Goal: Task Accomplishment & Management: Complete application form

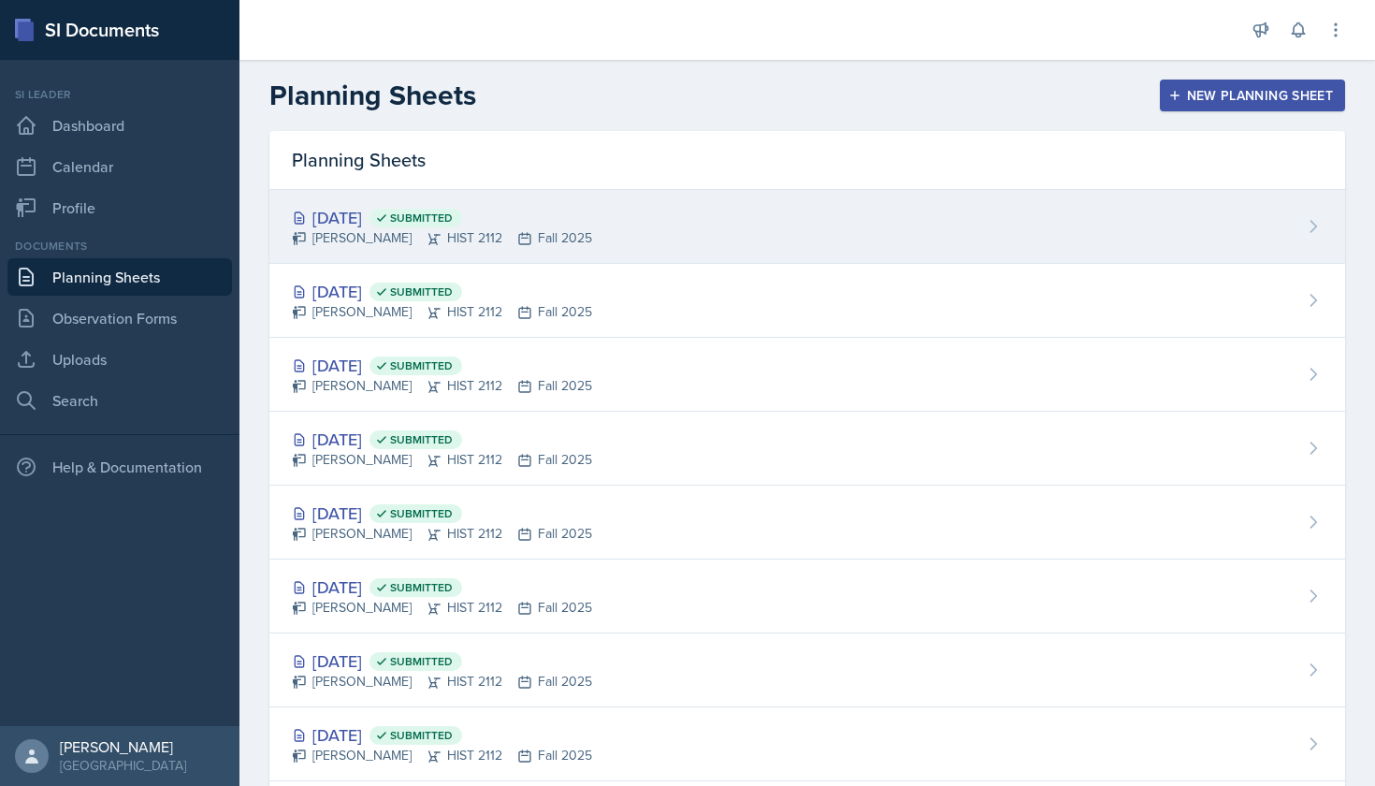
click at [395, 223] on div "[DATE] Submitted" at bounding box center [442, 217] width 300 height 25
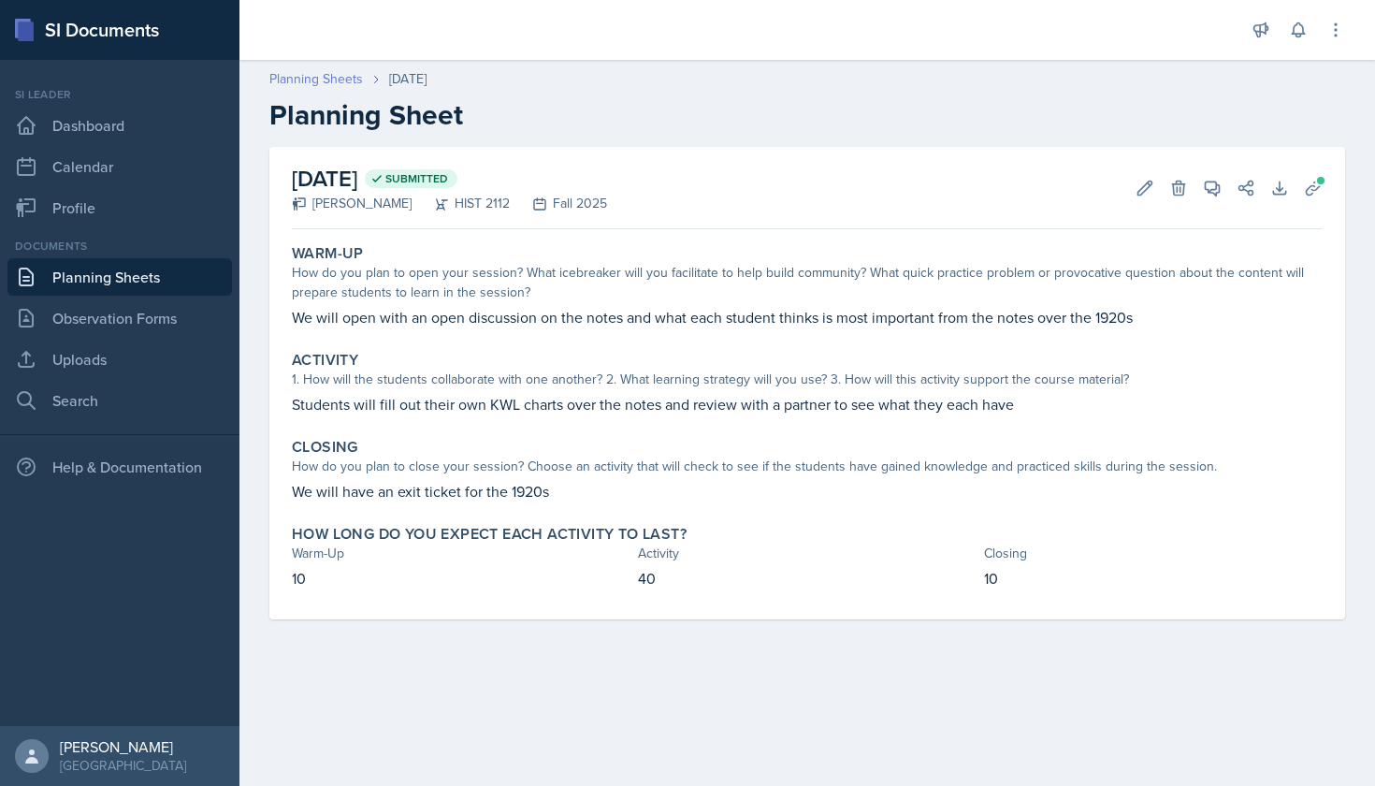
click at [347, 83] on link "Planning Sheets" at bounding box center [316, 79] width 94 height 20
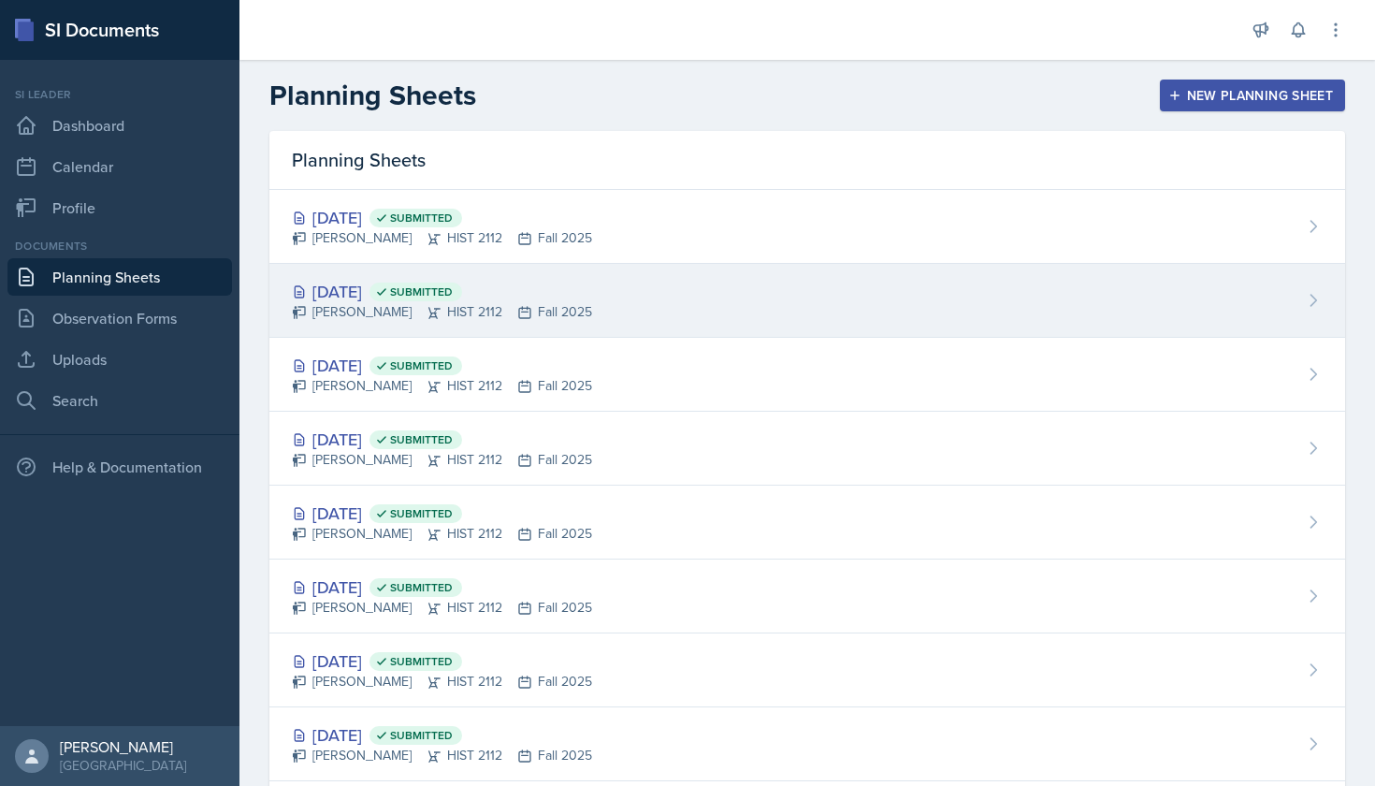
click at [427, 284] on div "[DATE] Submitted" at bounding box center [442, 291] width 300 height 25
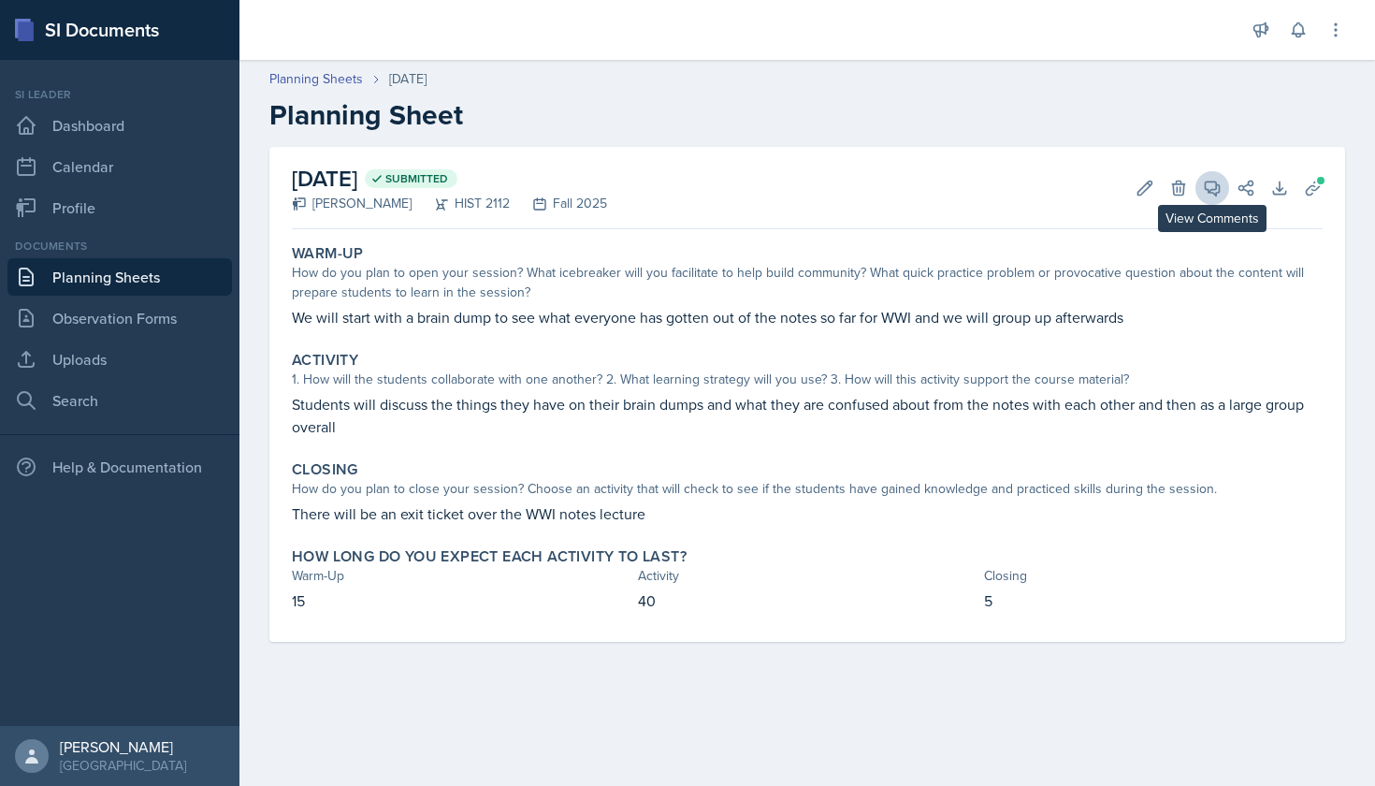
click at [1219, 196] on icon at bounding box center [1212, 188] width 19 height 19
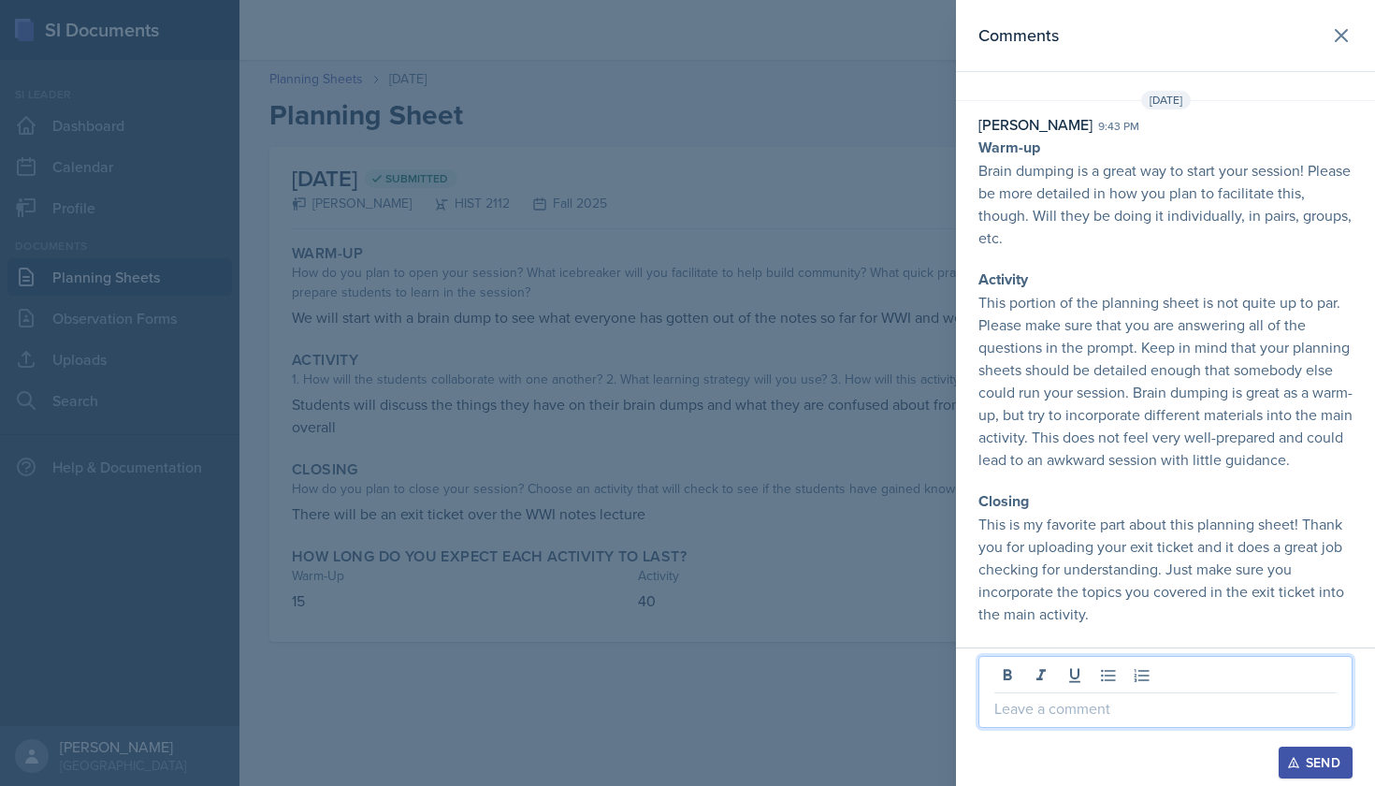
scroll to position [7, 0]
click at [1062, 714] on p at bounding box center [1165, 708] width 342 height 22
click at [1302, 750] on button "Send" at bounding box center [1315, 762] width 74 height 32
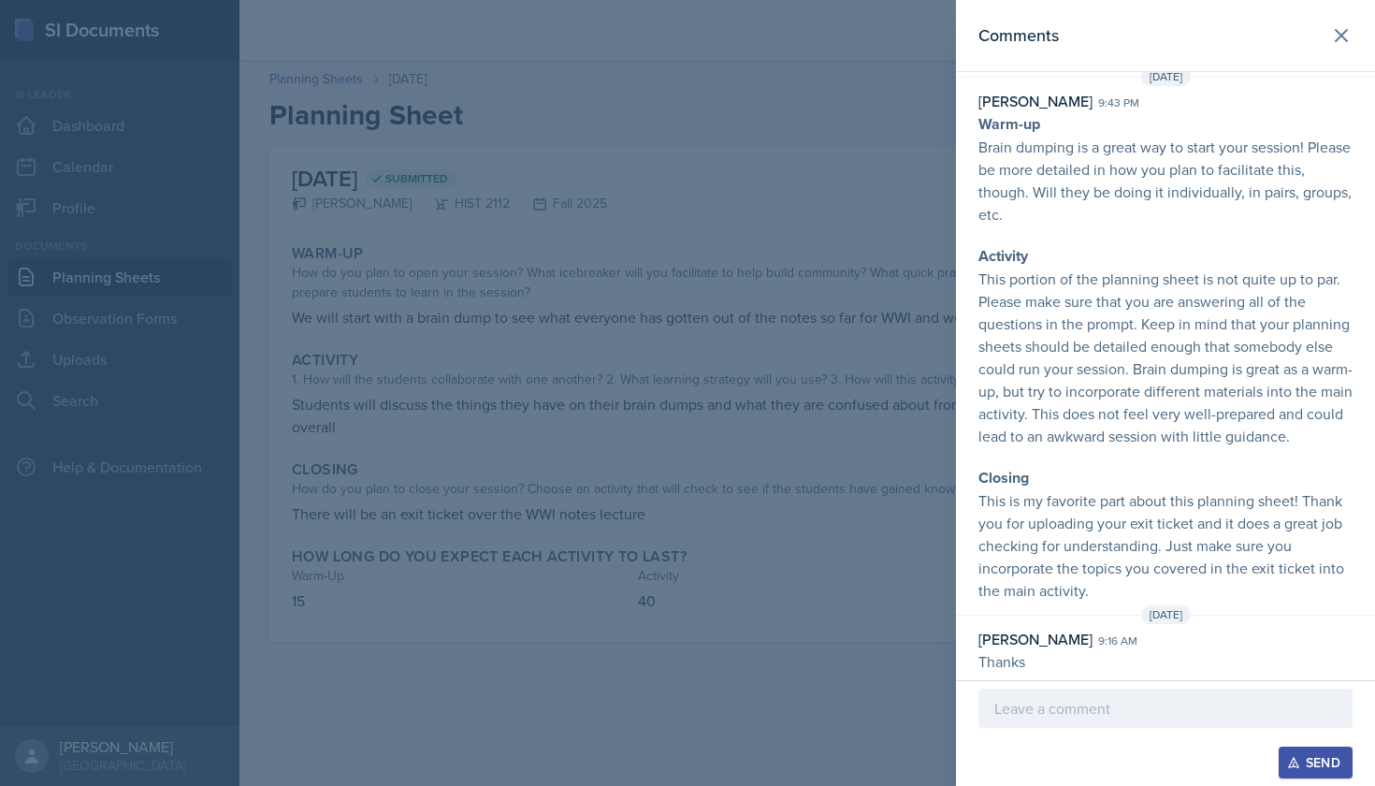
scroll to position [0, 0]
click at [1341, 40] on icon at bounding box center [1341, 35] width 22 height 22
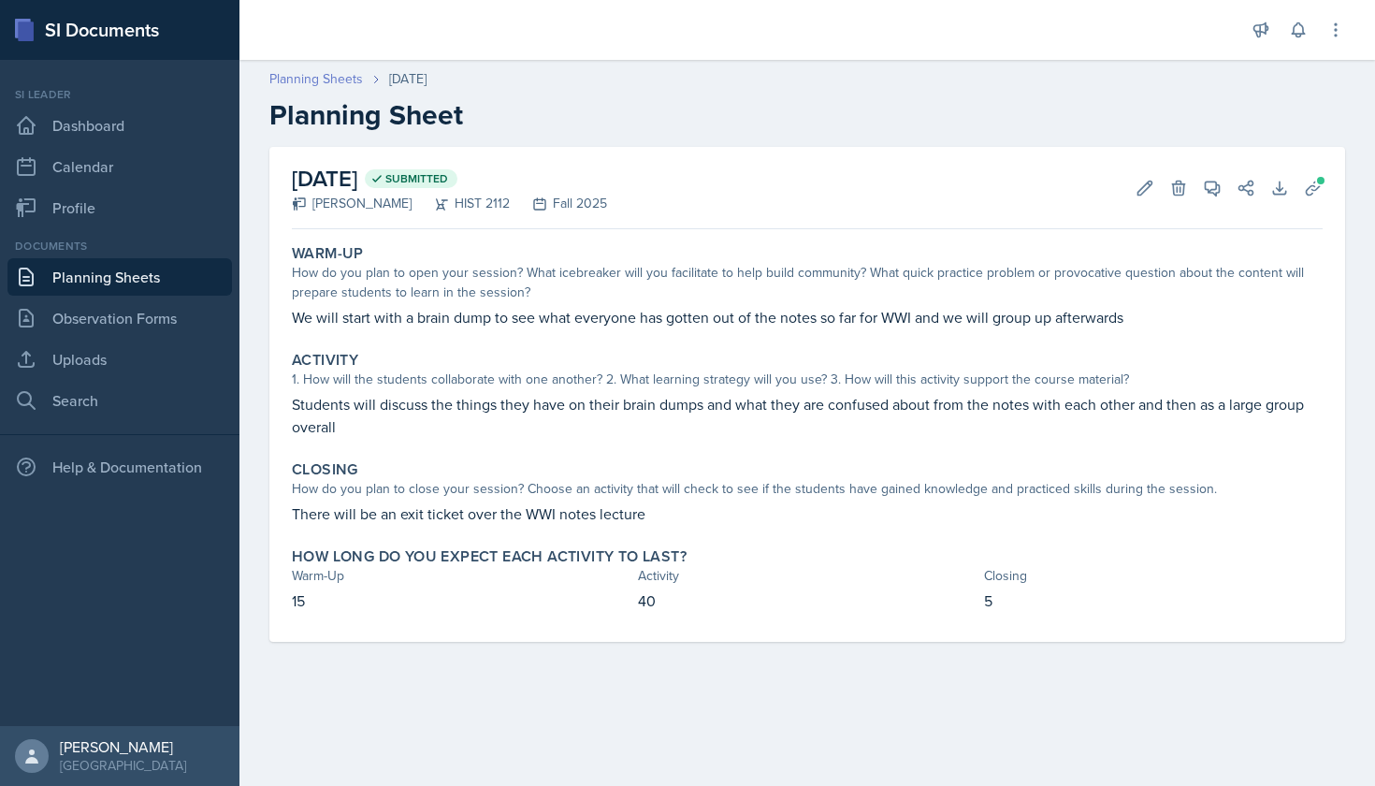
click at [345, 72] on link "Planning Sheets" at bounding box center [316, 79] width 94 height 20
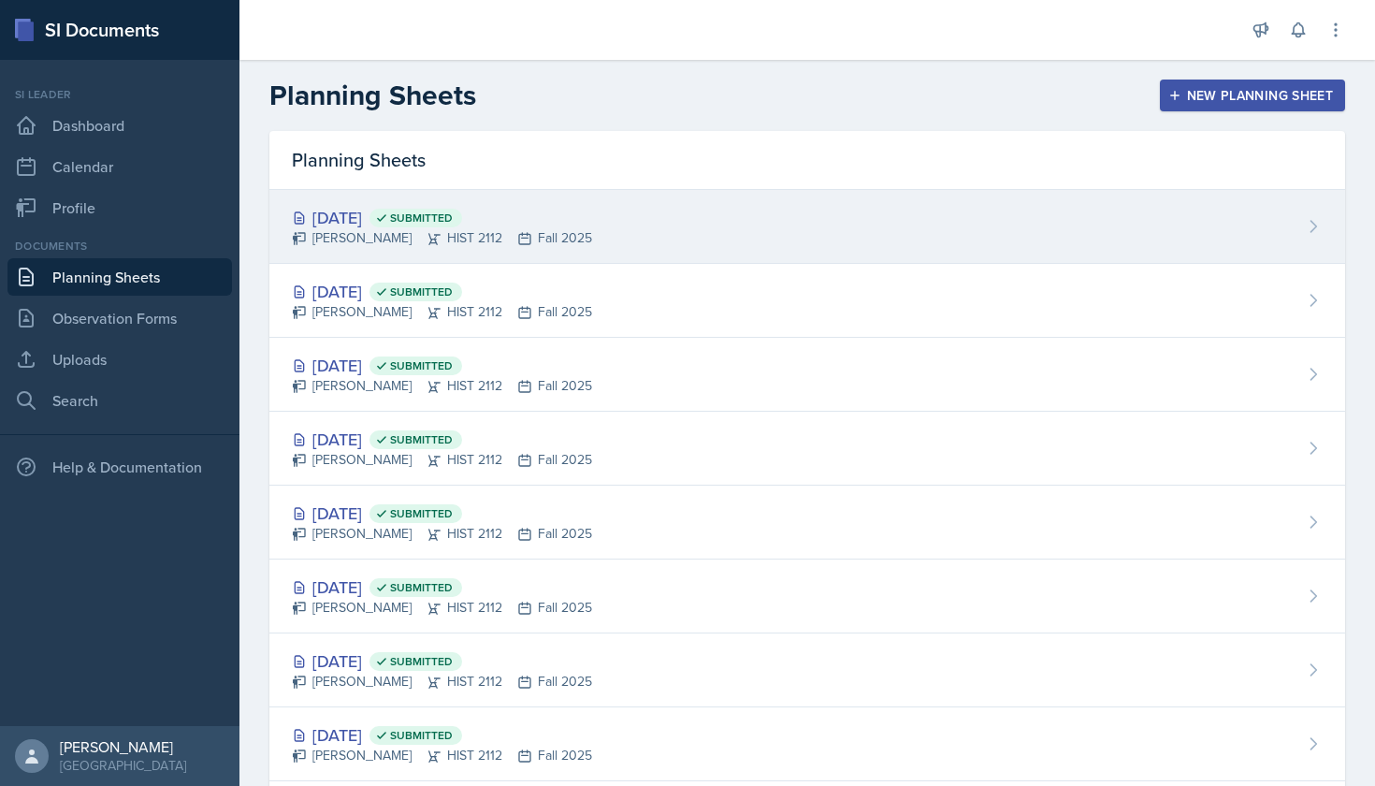
click at [346, 229] on div "[PERSON_NAME] HIST 2112 Fall 2025" at bounding box center [442, 238] width 300 height 20
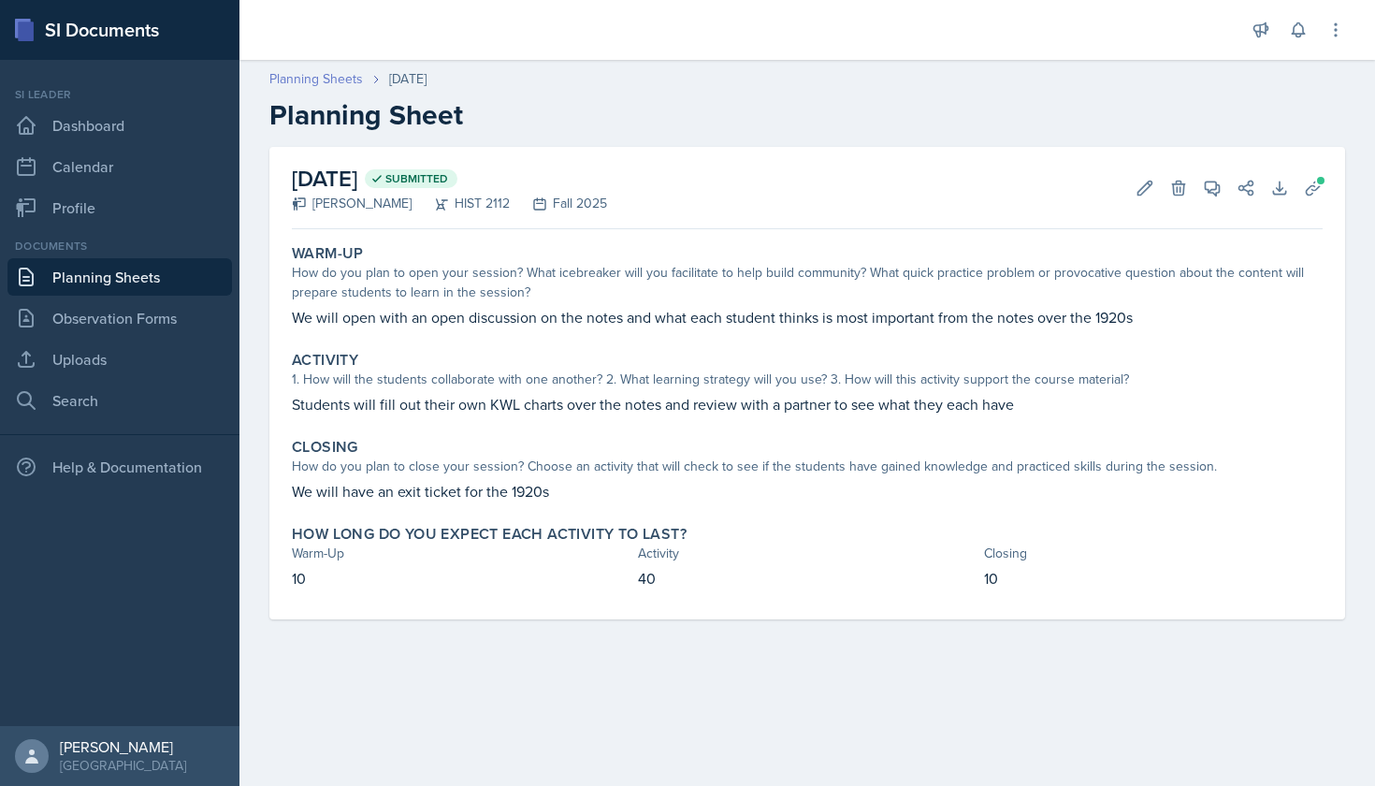
click at [341, 74] on link "Planning Sheets" at bounding box center [316, 79] width 94 height 20
